Goal: Information Seeking & Learning: Learn about a topic

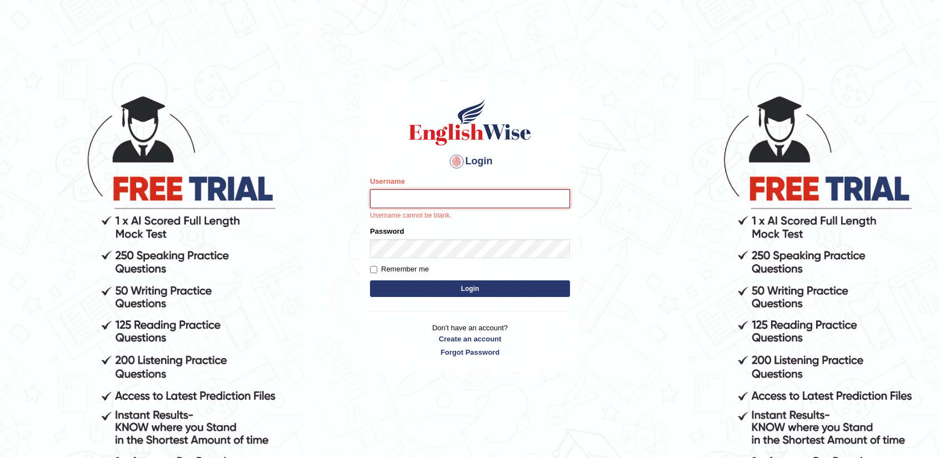
click at [451, 192] on input "Username" at bounding box center [470, 198] width 200 height 19
type input "nandhini_aus"
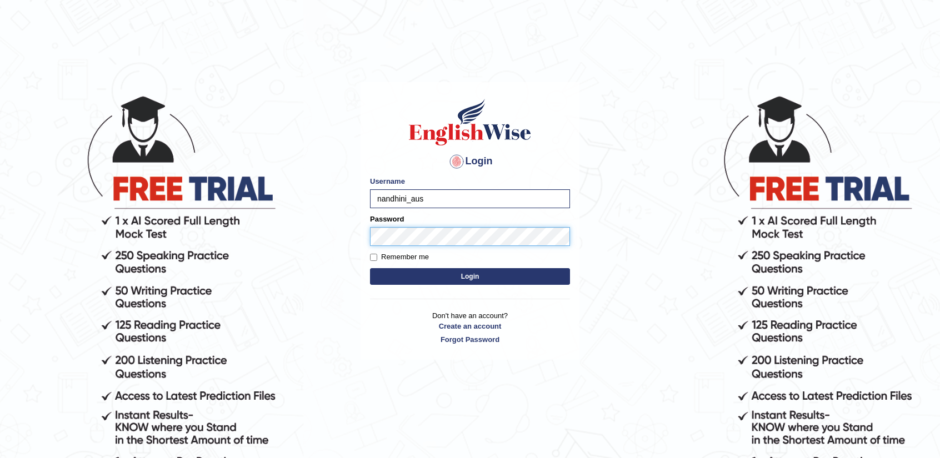
click at [356, 228] on body "Login Please fix the following errors: Username nandhini_aus Password Remember …" at bounding box center [470, 276] width 940 height 458
drag, startPoint x: 366, startPoint y: 228, endPoint x: 322, endPoint y: 230, distance: 44.5
click at [322, 230] on body "Login Please fix the following errors: Username nandhini_aus Password Remember …" at bounding box center [470, 276] width 940 height 458
click at [448, 280] on button "Login" at bounding box center [470, 276] width 200 height 17
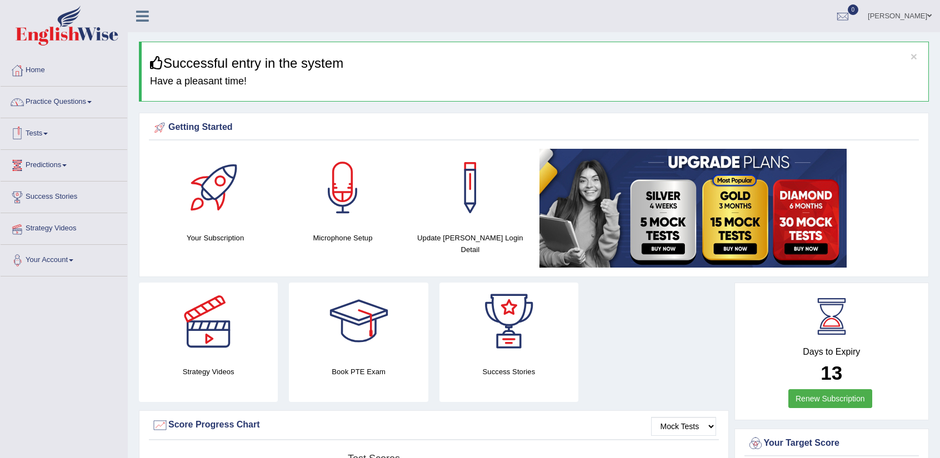
click at [52, 171] on link "Predictions" at bounding box center [64, 164] width 127 height 28
click at [49, 193] on link "Latest Predictions" at bounding box center [73, 191] width 104 height 20
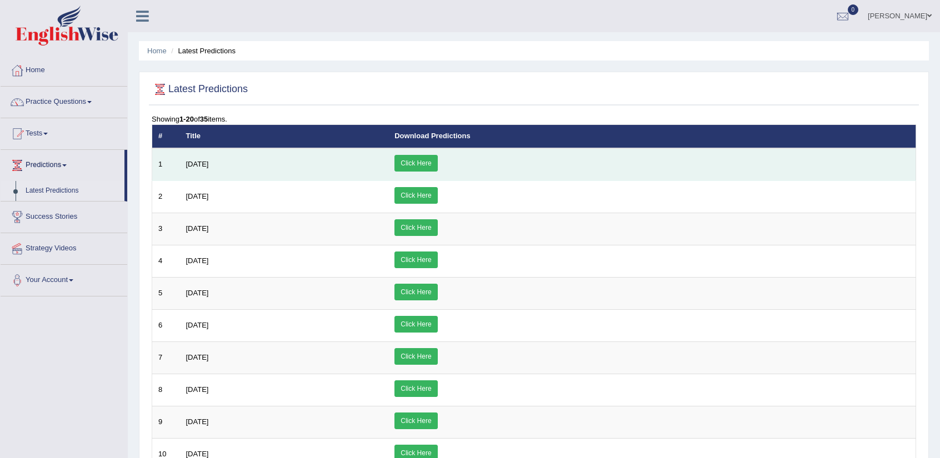
click at [437, 159] on link "Click Here" at bounding box center [416, 163] width 43 height 17
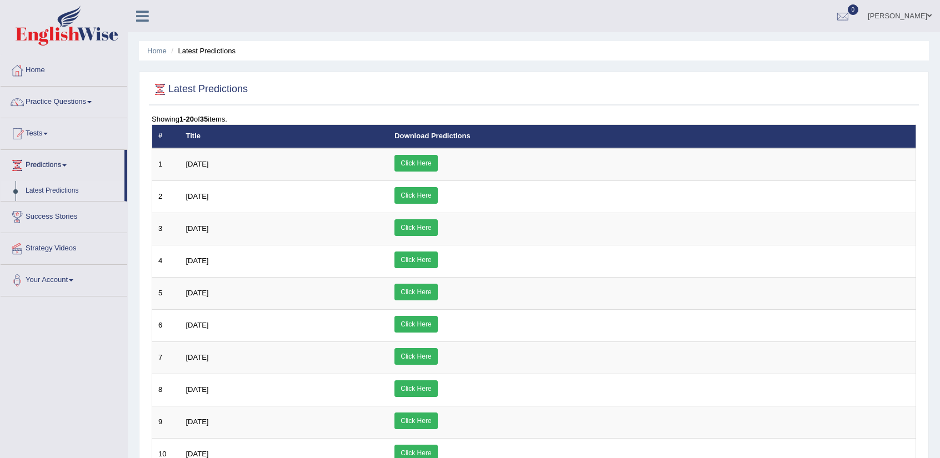
click at [68, 163] on link "Predictions" at bounding box center [63, 164] width 124 height 28
click at [213, 54] on li "Latest Predictions" at bounding box center [201, 51] width 67 height 11
click at [74, 111] on link "Practice Questions" at bounding box center [64, 101] width 127 height 28
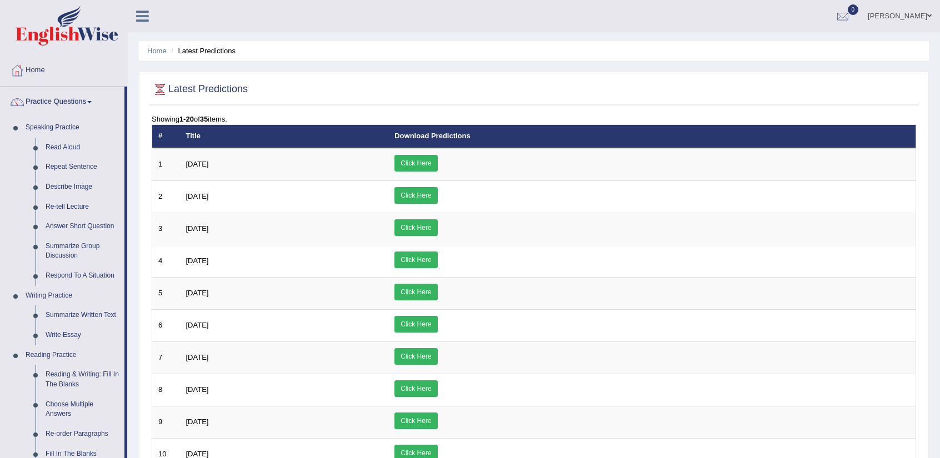
click at [76, 106] on link "Practice Questions" at bounding box center [63, 101] width 124 height 28
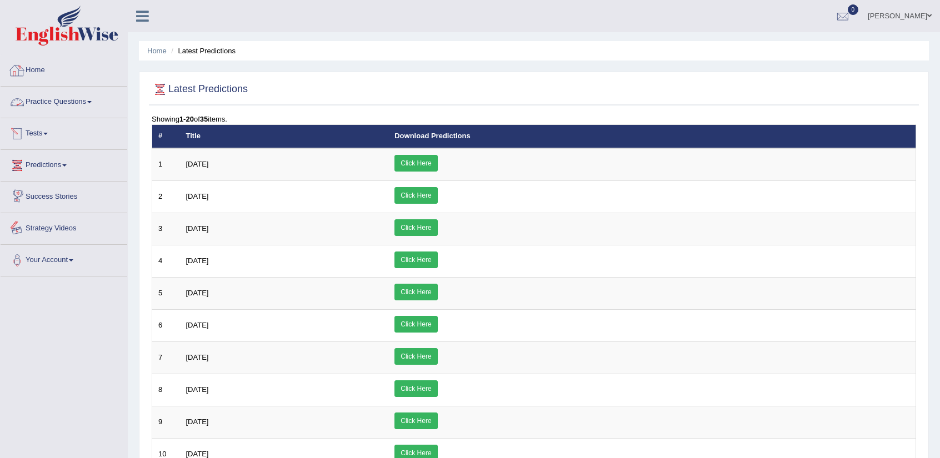
click at [72, 228] on link "Strategy Videos" at bounding box center [64, 227] width 127 height 28
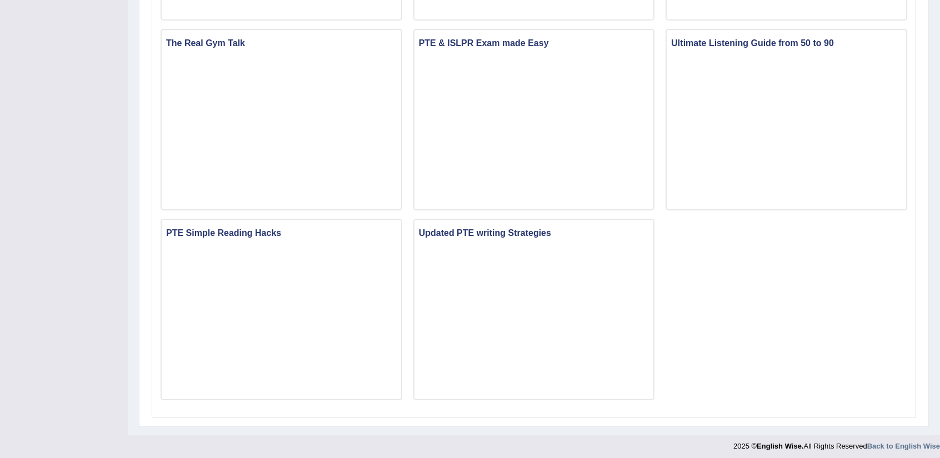
scroll to position [699, 0]
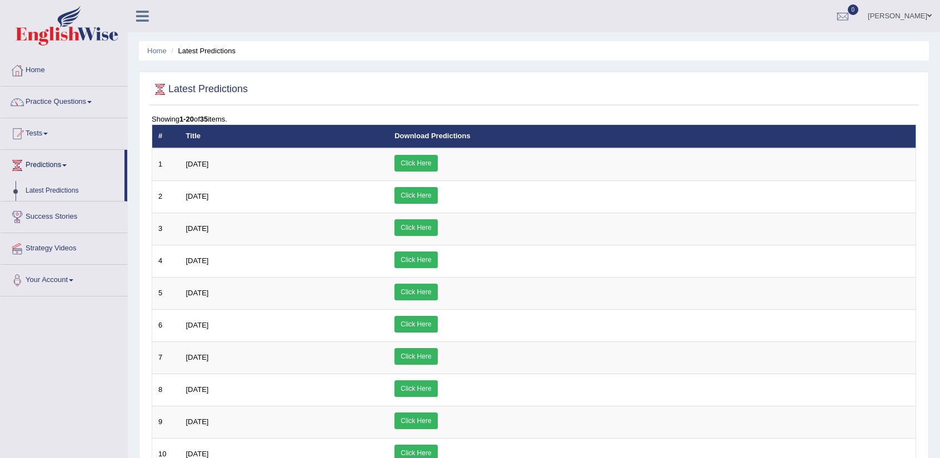
click at [44, 129] on link "Tests" at bounding box center [64, 132] width 127 height 28
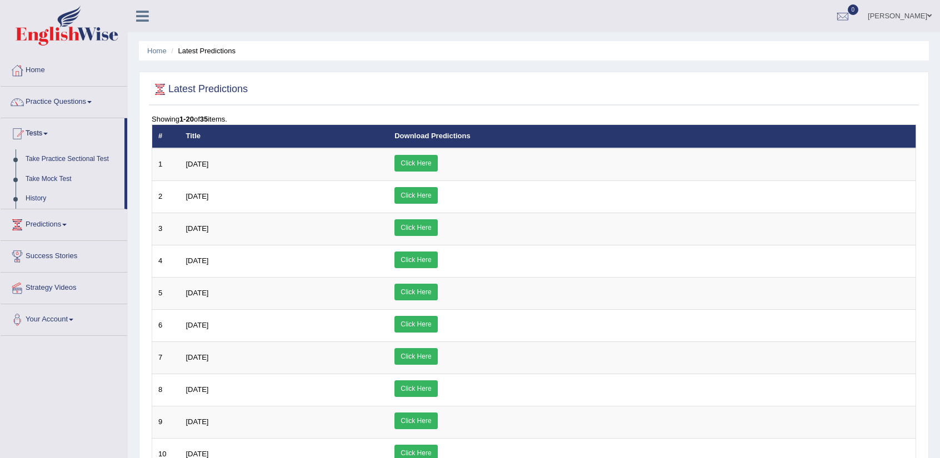
click at [44, 128] on link "Tests" at bounding box center [63, 132] width 124 height 28
